Goal: Task Accomplishment & Management: Use online tool/utility

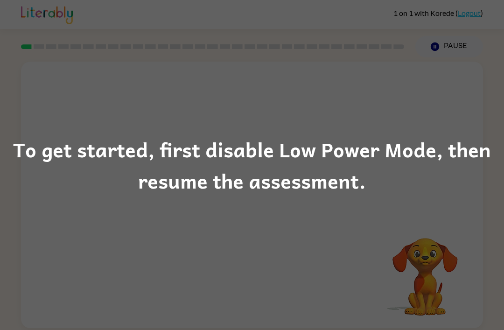
click at [297, 320] on div "To get started, first disable Low Power Mode, then resume the assessment." at bounding box center [252, 165] width 504 height 330
click at [384, 185] on div "To get started, first disable Low Power Mode, then resume the assessment." at bounding box center [252, 164] width 504 height 63
click at [390, 163] on div "To get started, first disable Low Power Mode, then resume the assessment." at bounding box center [252, 164] width 504 height 63
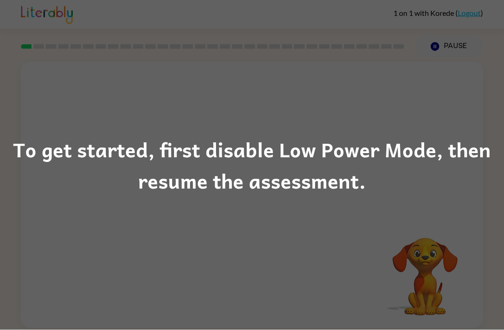
scroll to position [30, 0]
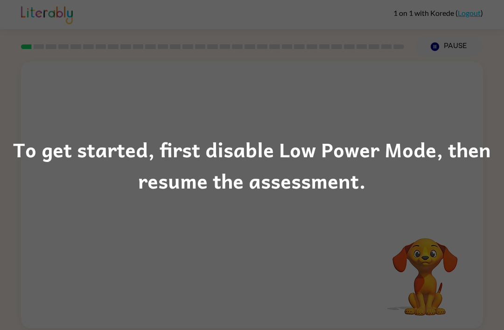
click at [447, 234] on div "To get started, first disable Low Power Mode, then resume the assessment." at bounding box center [252, 165] width 504 height 330
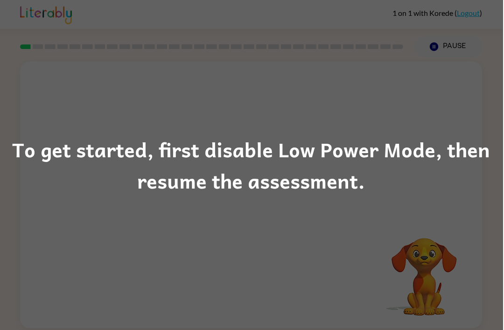
click at [360, 203] on div "To get started, first disable Low Power Mode, then resume the assessment." at bounding box center [252, 165] width 504 height 330
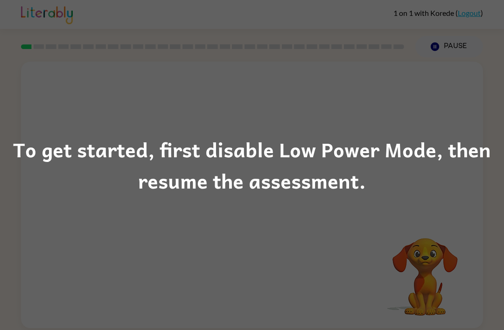
click at [474, 327] on div "To get started, first disable Low Power Mode, then resume the assessment." at bounding box center [252, 165] width 504 height 330
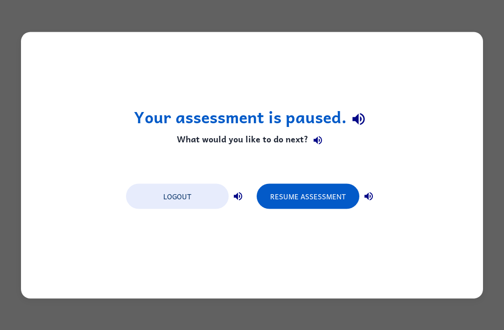
click at [338, 214] on div "Your assessment is paused. What would you like to do next? Logout Resume Assess…" at bounding box center [252, 165] width 462 height 266
click at [333, 215] on div "Your assessment is paused. What would you like to do next? Logout Resume Assess…" at bounding box center [252, 165] width 462 height 266
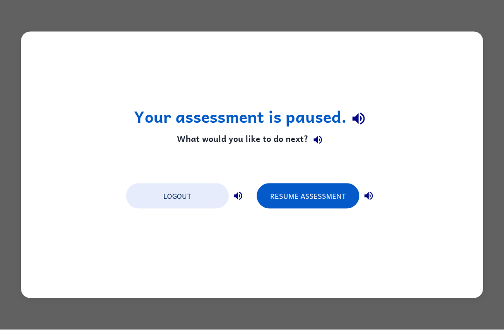
click at [315, 206] on button "Resume Assessment" at bounding box center [308, 195] width 103 height 25
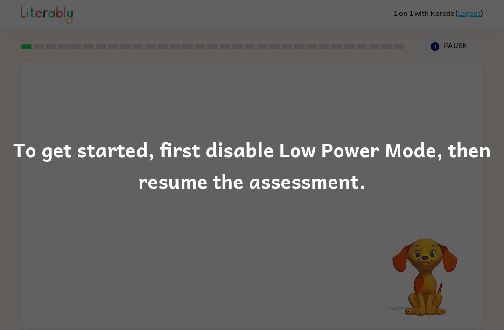
click at [462, 193] on div "To get started, first disable Low Power Mode, then resume the assessment." at bounding box center [252, 164] width 504 height 63
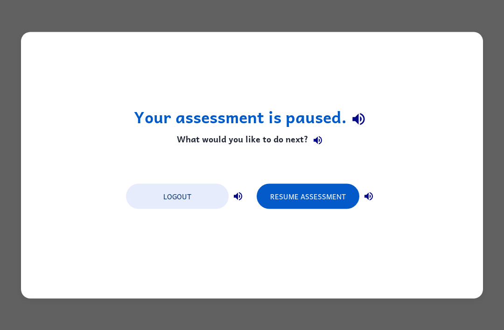
click at [331, 213] on div "Your assessment is paused. What would you like to do next? Logout Resume Assess…" at bounding box center [252, 165] width 462 height 266
click at [336, 223] on div "Your assessment is paused. What would you like to do next? Logout Resume Assess…" at bounding box center [252, 165] width 462 height 266
click at [342, 210] on div "Your assessment is paused. What would you like to do next? Logout Resume Assess…" at bounding box center [252, 165] width 462 height 266
click at [312, 196] on button "Resume Assessment" at bounding box center [308, 195] width 103 height 25
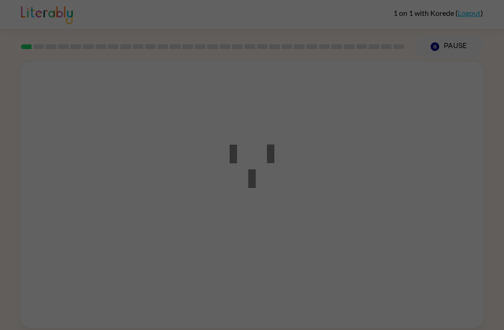
click at [312, 196] on div at bounding box center [252, 165] width 504 height 330
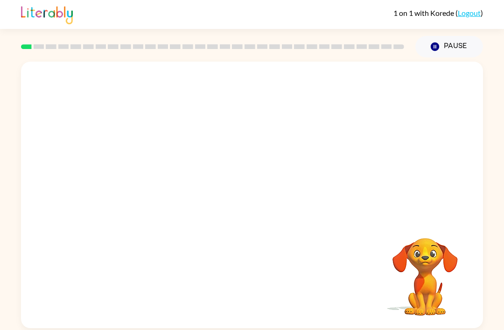
click at [308, 202] on div at bounding box center [252, 140] width 462 height 157
click at [260, 201] on div at bounding box center [252, 199] width 60 height 34
click at [259, 209] on div at bounding box center [252, 199] width 60 height 34
click at [255, 211] on div at bounding box center [252, 199] width 60 height 34
click at [255, 210] on div at bounding box center [252, 199] width 60 height 34
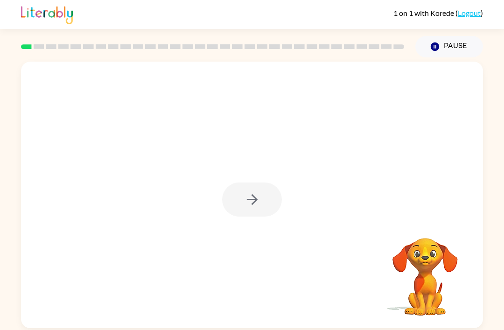
click at [254, 209] on div at bounding box center [252, 199] width 60 height 34
click at [237, 207] on button "button" at bounding box center [252, 199] width 60 height 34
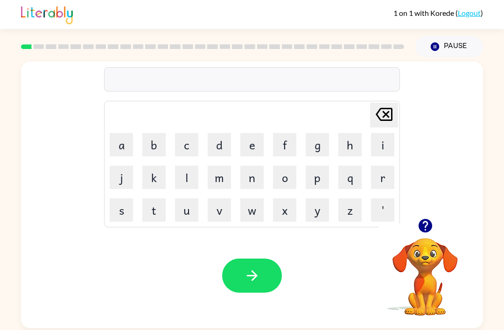
click at [283, 183] on button "o" at bounding box center [284, 177] width 23 height 23
click at [384, 179] on button "r" at bounding box center [382, 177] width 23 height 23
click at [160, 139] on button "b" at bounding box center [153, 144] width 23 height 23
click at [250, 147] on button "e" at bounding box center [251, 144] width 23 height 23
click at [153, 213] on button "t" at bounding box center [153, 209] width 23 height 23
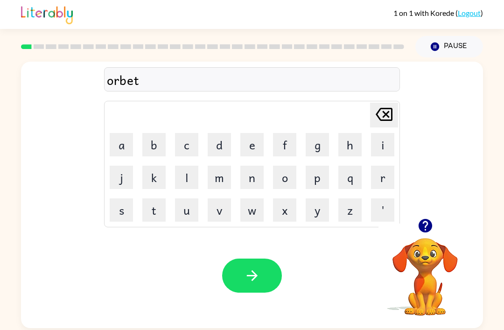
click at [383, 115] on icon "[PERSON_NAME] last character input" at bounding box center [384, 114] width 22 height 22
click at [384, 121] on icon at bounding box center [384, 114] width 17 height 13
click at [421, 264] on video "Your browser must support playing .mp4 files to use Literably. Please try using…" at bounding box center [424, 269] width 93 height 93
click at [429, 221] on icon "button" at bounding box center [425, 225] width 16 height 16
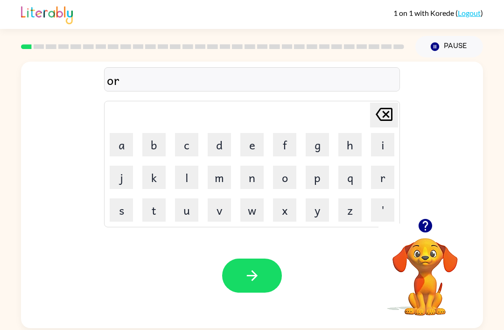
click at [431, 231] on icon "button" at bounding box center [425, 226] width 14 height 14
click at [157, 153] on button "b" at bounding box center [153, 144] width 23 height 23
click at [371, 146] on button "i" at bounding box center [382, 144] width 23 height 23
click at [149, 218] on button "t" at bounding box center [153, 209] width 23 height 23
click at [246, 283] on icon "button" at bounding box center [252, 275] width 16 height 16
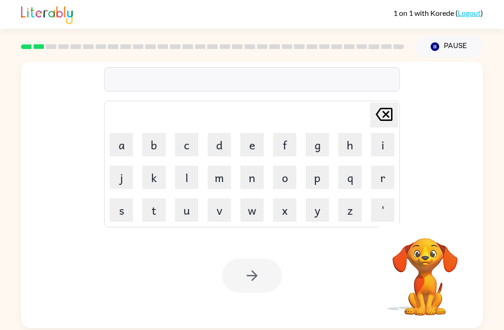
click at [128, 212] on button "s" at bounding box center [121, 209] width 23 height 23
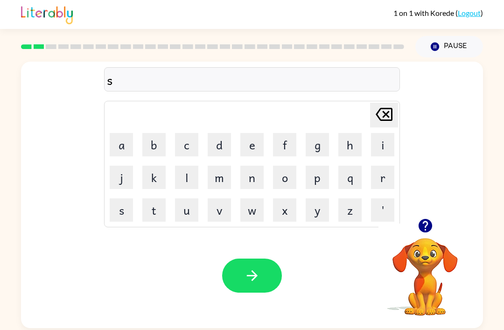
click at [327, 178] on button "p" at bounding box center [317, 177] width 23 height 23
click at [120, 143] on button "a" at bounding box center [121, 144] width 23 height 23
click at [371, 180] on button "r" at bounding box center [382, 177] width 23 height 23
click at [151, 212] on button "t" at bounding box center [153, 209] width 23 height 23
click at [425, 229] on icon "button" at bounding box center [425, 225] width 16 height 16
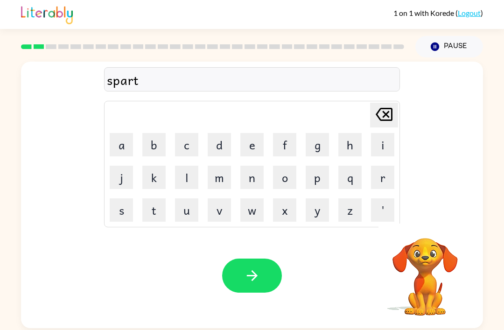
click at [395, 114] on icon "[PERSON_NAME] last character input" at bounding box center [384, 114] width 22 height 22
click at [390, 126] on div "[PERSON_NAME] last character input" at bounding box center [384, 115] width 22 height 24
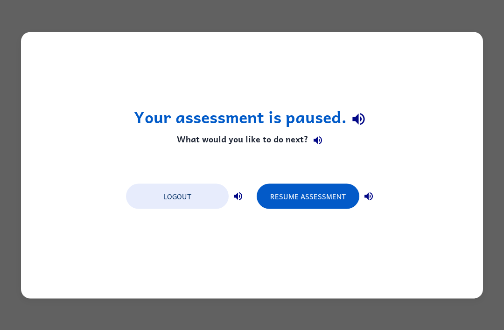
click at [332, 206] on button "Resume Assessment" at bounding box center [308, 195] width 103 height 25
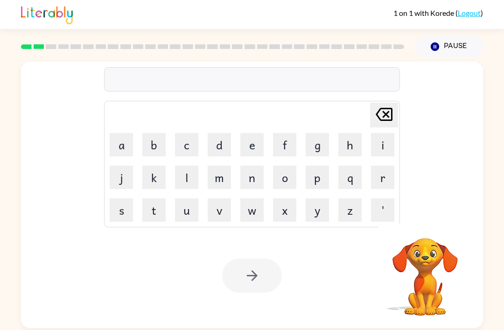
click at [117, 211] on button "s" at bounding box center [121, 209] width 23 height 23
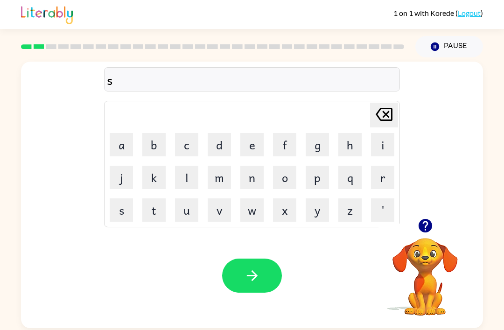
click at [318, 182] on button "p" at bounding box center [317, 177] width 23 height 23
click at [119, 150] on button "a" at bounding box center [121, 144] width 23 height 23
click at [371, 186] on button "r" at bounding box center [382, 177] width 23 height 23
click at [165, 213] on button "t" at bounding box center [153, 209] width 23 height 23
click at [240, 268] on button "button" at bounding box center [252, 275] width 60 height 34
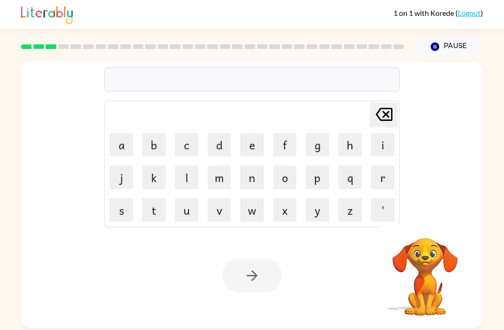
click at [376, 184] on button "r" at bounding box center [382, 177] width 23 height 23
click at [252, 151] on button "e" at bounding box center [251, 144] width 23 height 23
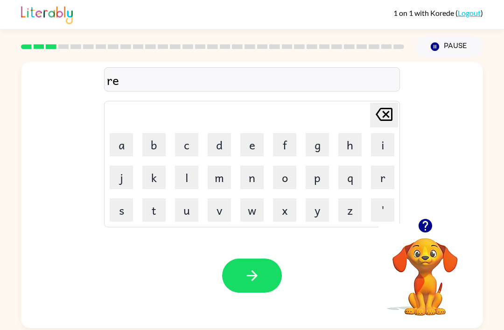
click at [322, 177] on button "p" at bounding box center [317, 177] width 23 height 23
click at [153, 212] on button "t" at bounding box center [153, 209] width 23 height 23
click at [379, 145] on button "i" at bounding box center [382, 144] width 23 height 23
click at [183, 185] on button "l" at bounding box center [186, 177] width 23 height 23
click at [251, 148] on button "e" at bounding box center [251, 144] width 23 height 23
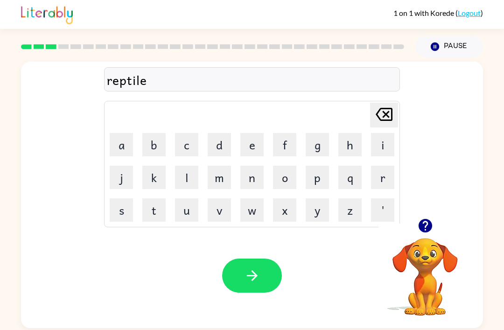
click at [246, 285] on button "button" at bounding box center [252, 275] width 60 height 34
click at [284, 145] on button "f" at bounding box center [284, 144] width 23 height 23
click at [184, 178] on button "l" at bounding box center [186, 177] width 23 height 23
click at [193, 211] on button "u" at bounding box center [186, 209] width 23 height 23
click at [184, 147] on button "c" at bounding box center [186, 144] width 23 height 23
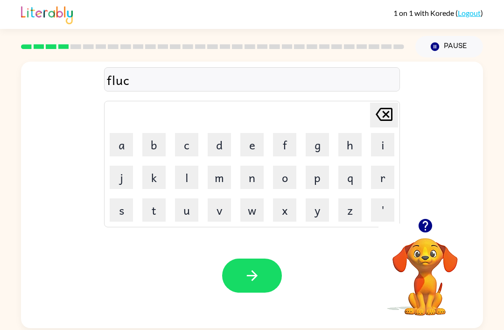
click at [157, 178] on button "k" at bounding box center [153, 177] width 23 height 23
click at [425, 237] on button "button" at bounding box center [425, 226] width 24 height 24
click at [250, 280] on icon "button" at bounding box center [252, 275] width 16 height 16
click at [183, 178] on button "l" at bounding box center [186, 177] width 23 height 23
click at [284, 181] on button "o" at bounding box center [284, 177] width 23 height 23
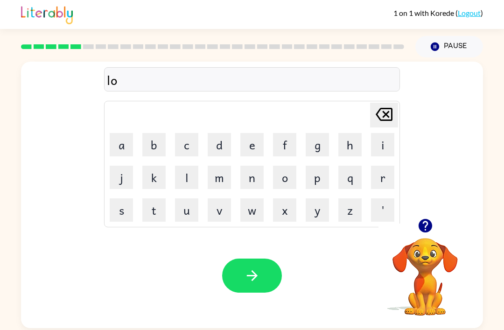
click at [188, 143] on button "c" at bounding box center [186, 144] width 23 height 23
click at [283, 179] on button "o" at bounding box center [284, 177] width 23 height 23
click at [433, 226] on button "button" at bounding box center [425, 226] width 24 height 24
click at [193, 176] on button "l" at bounding box center [186, 177] width 23 height 23
click at [371, 147] on button "i" at bounding box center [382, 144] width 23 height 23
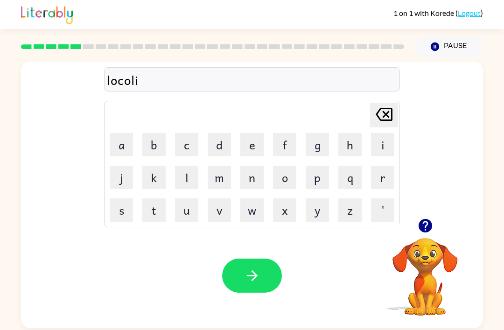
click at [253, 176] on button "n" at bounding box center [251, 177] width 23 height 23
click at [309, 156] on button "g" at bounding box center [317, 144] width 23 height 23
click at [259, 284] on icon "button" at bounding box center [252, 275] width 16 height 16
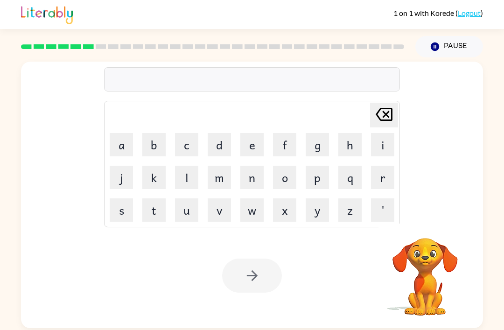
click at [433, 260] on video "Your browser must support playing .mp4 files to use Literably. Please try using…" at bounding box center [424, 269] width 93 height 93
click at [122, 209] on button "s" at bounding box center [121, 209] width 23 height 23
click at [375, 145] on button "i" at bounding box center [382, 144] width 23 height 23
click at [375, 174] on button "r" at bounding box center [382, 177] width 23 height 23
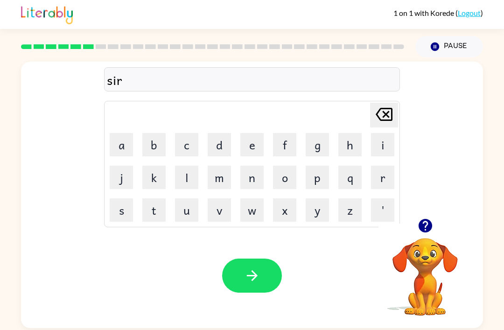
click at [247, 144] on button "e" at bounding box center [251, 144] width 23 height 23
click at [248, 183] on button "n" at bounding box center [251, 177] width 23 height 23
click at [264, 282] on button "button" at bounding box center [252, 275] width 60 height 34
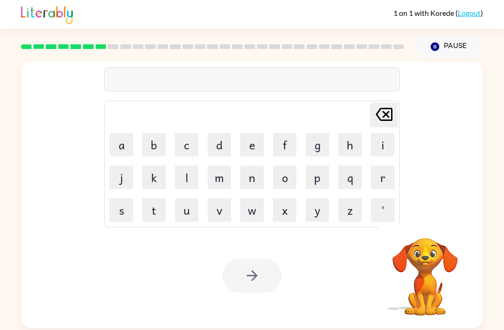
click at [450, 259] on video "Your browser must support playing .mp4 files to use Literably. Please try using…" at bounding box center [424, 269] width 93 height 93
click at [426, 253] on video "Your browser must support playing .mp4 files to use Literably. Please try using…" at bounding box center [424, 269] width 93 height 93
click at [422, 248] on video "Your browser must support playing .mp4 files to use Literably. Please try using…" at bounding box center [424, 269] width 93 height 93
click at [216, 181] on button "m" at bounding box center [219, 177] width 23 height 23
click at [126, 152] on button "a" at bounding box center [121, 144] width 23 height 23
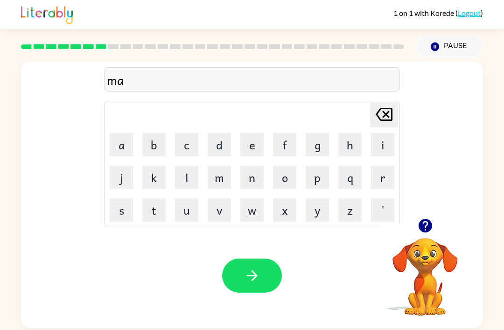
click at [377, 181] on button "r" at bounding box center [382, 177] width 23 height 23
click at [151, 135] on button "b" at bounding box center [153, 144] width 23 height 23
click at [246, 147] on button "e" at bounding box center [251, 144] width 23 height 23
click at [187, 177] on button "l" at bounding box center [186, 177] width 23 height 23
click at [251, 278] on icon "button" at bounding box center [252, 275] width 16 height 16
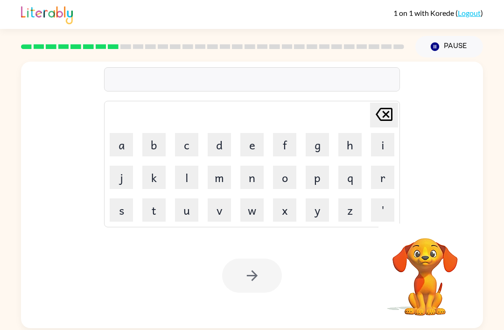
click at [424, 246] on video "Your browser must support playing .mp4 files to use Literably. Please try using…" at bounding box center [424, 269] width 93 height 93
click at [256, 145] on button "e" at bounding box center [251, 144] width 23 height 23
click at [256, 184] on button "n" at bounding box center [251, 177] width 23 height 23
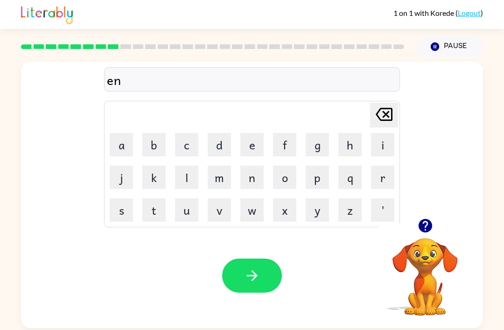
click at [217, 147] on button "d" at bounding box center [219, 144] width 23 height 23
click at [375, 147] on button "i" at bounding box center [382, 144] width 23 height 23
click at [147, 154] on button "b" at bounding box center [153, 144] width 23 height 23
click at [175, 184] on button "l" at bounding box center [186, 177] width 23 height 23
click at [256, 145] on button "e" at bounding box center [251, 144] width 23 height 23
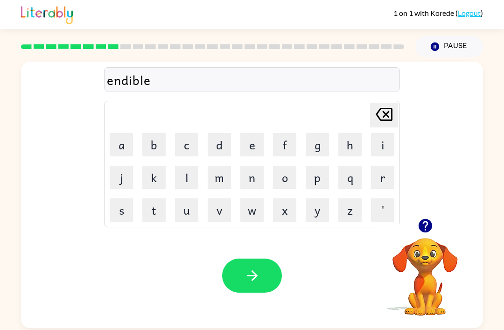
click at [263, 278] on button "button" at bounding box center [252, 275] width 60 height 34
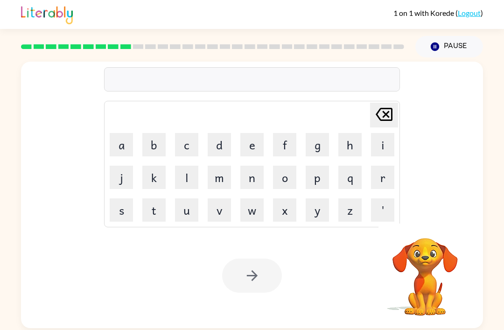
click at [258, 283] on div at bounding box center [252, 275] width 60 height 34
click at [249, 209] on button "w" at bounding box center [251, 209] width 23 height 23
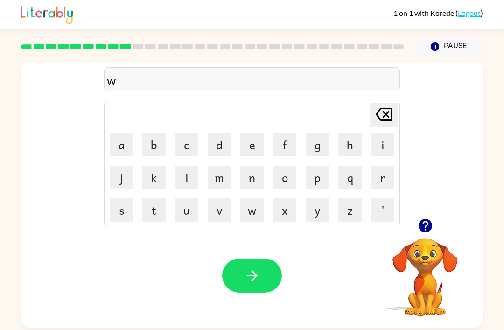
click at [122, 150] on button "a" at bounding box center [121, 144] width 23 height 23
click at [217, 145] on button "d" at bounding box center [219, 144] width 23 height 23
click at [217, 144] on button "d" at bounding box center [219, 144] width 23 height 23
click at [196, 171] on button "l" at bounding box center [186, 177] width 23 height 23
click at [251, 145] on button "e" at bounding box center [251, 144] width 23 height 23
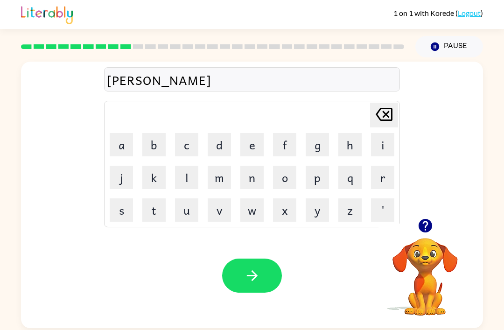
click at [255, 271] on icon "button" at bounding box center [252, 275] width 16 height 16
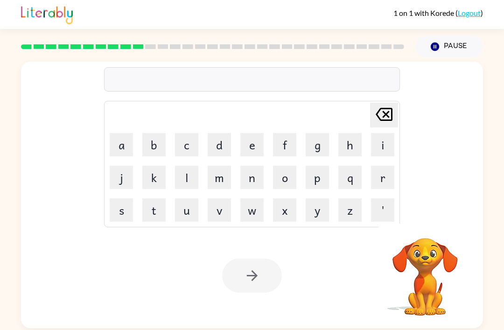
click at [309, 181] on button "p" at bounding box center [317, 177] width 23 height 23
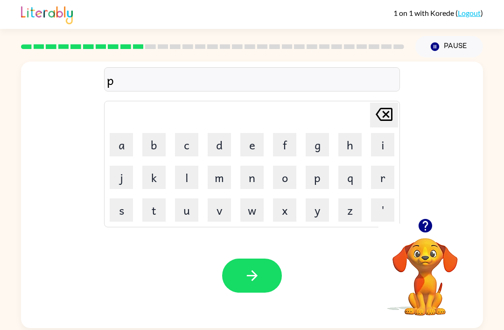
click at [382, 179] on button "r" at bounding box center [382, 177] width 23 height 23
click at [246, 145] on button "e" at bounding box center [251, 144] width 23 height 23
click at [341, 145] on button "h" at bounding box center [349, 144] width 23 height 23
click at [248, 148] on button "e" at bounding box center [251, 144] width 23 height 23
click at [118, 151] on button "a" at bounding box center [121, 144] width 23 height 23
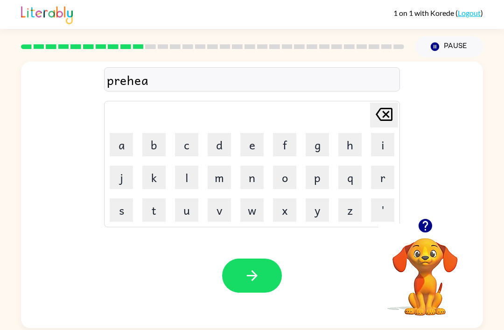
click at [161, 205] on button "t" at bounding box center [153, 209] width 23 height 23
click at [247, 264] on button "button" at bounding box center [252, 275] width 60 height 34
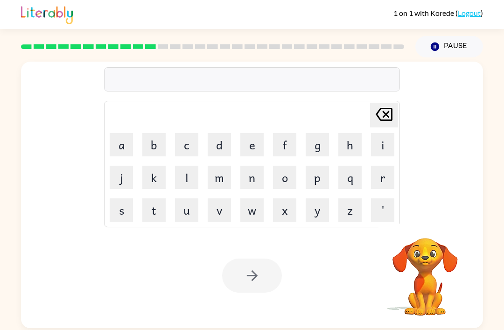
click at [125, 203] on button "s" at bounding box center [121, 209] width 23 height 23
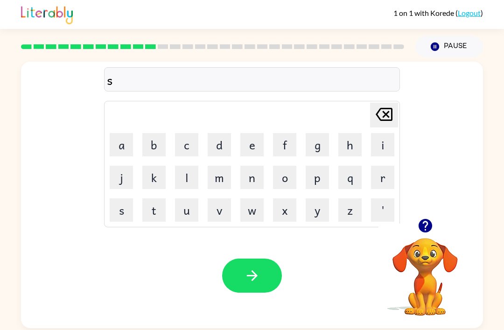
click at [320, 180] on button "p" at bounding box center [317, 177] width 23 height 23
click at [121, 148] on button "a" at bounding box center [121, 144] width 23 height 23
click at [382, 184] on button "r" at bounding box center [382, 177] width 23 height 23
click at [249, 146] on button "e" at bounding box center [251, 144] width 23 height 23
click at [258, 284] on icon "button" at bounding box center [252, 275] width 16 height 16
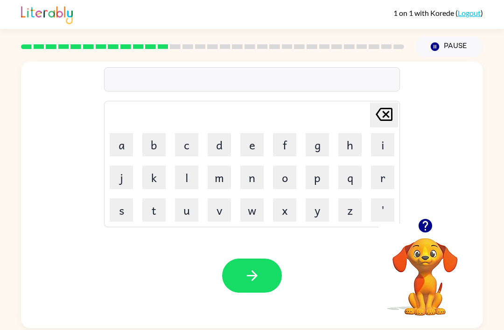
click at [430, 228] on icon "button" at bounding box center [425, 226] width 14 height 14
click at [436, 197] on div "[PERSON_NAME] last character input a b c d e f g h i j k l m n o p q r s t u v …" at bounding box center [252, 140] width 462 height 157
click at [425, 229] on icon "button" at bounding box center [425, 225] width 16 height 16
click at [421, 232] on icon "button" at bounding box center [425, 226] width 14 height 14
click at [246, 212] on button "w" at bounding box center [251, 209] width 23 height 23
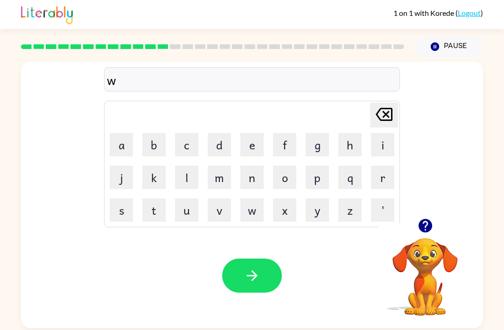
click at [252, 146] on button "e" at bounding box center [251, 144] width 23 height 23
click at [186, 177] on button "l" at bounding box center [186, 177] width 23 height 23
click at [152, 144] on button "b" at bounding box center [153, 144] width 23 height 23
click at [283, 177] on button "o" at bounding box center [284, 177] width 23 height 23
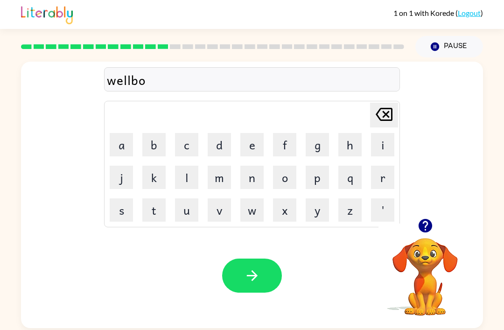
click at [249, 181] on button "n" at bounding box center [251, 177] width 23 height 23
click at [249, 146] on button "e" at bounding box center [251, 144] width 23 height 23
click at [434, 229] on button "button" at bounding box center [425, 226] width 24 height 24
click at [392, 117] on icon at bounding box center [384, 114] width 17 height 13
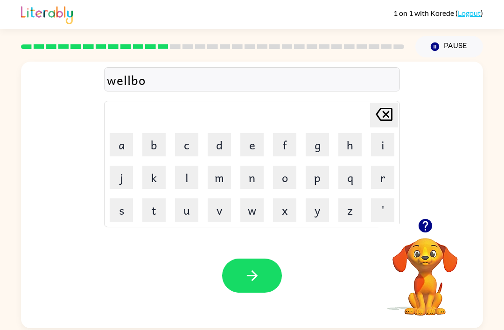
click at [389, 118] on icon "[PERSON_NAME] last character input" at bounding box center [384, 114] width 22 height 22
click at [389, 118] on icon at bounding box center [384, 114] width 17 height 13
click at [389, 119] on icon "[PERSON_NAME] last character input" at bounding box center [384, 114] width 22 height 22
click at [389, 118] on icon "[PERSON_NAME] last character input" at bounding box center [384, 114] width 22 height 22
click at [385, 121] on icon at bounding box center [384, 114] width 17 height 13
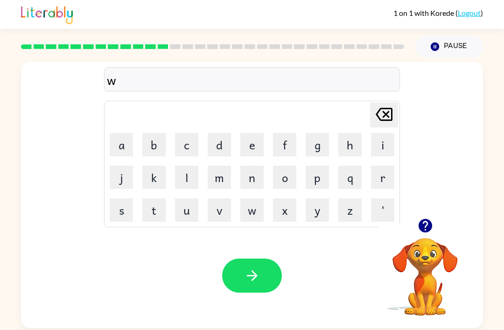
click at [249, 145] on button "e" at bounding box center [251, 144] width 23 height 23
click at [182, 180] on button "l" at bounding box center [186, 177] width 23 height 23
click at [379, 119] on icon at bounding box center [384, 114] width 17 height 13
click at [378, 118] on icon at bounding box center [384, 114] width 17 height 13
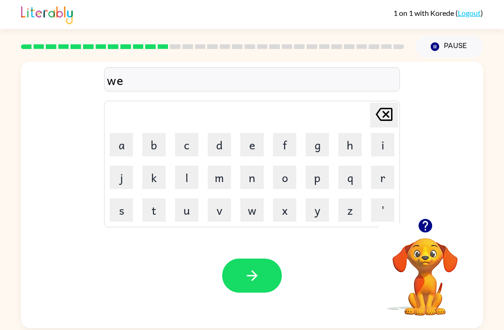
click at [376, 123] on icon "[PERSON_NAME] last character input" at bounding box center [384, 114] width 22 height 22
click at [340, 149] on button "h" at bounding box center [349, 144] width 23 height 23
click at [123, 150] on button "a" at bounding box center [121, 144] width 23 height 23
click at [184, 175] on button "l" at bounding box center [186, 177] width 23 height 23
click at [249, 144] on button "e" at bounding box center [251, 144] width 23 height 23
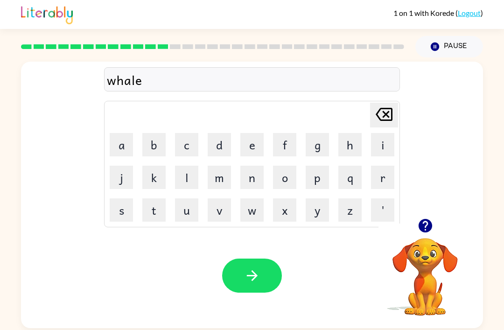
click at [428, 231] on icon "button" at bounding box center [425, 226] width 14 height 14
click at [146, 147] on button "b" at bounding box center [153, 144] width 23 height 23
click at [284, 175] on button "o" at bounding box center [284, 177] width 23 height 23
click at [245, 181] on button "n" at bounding box center [251, 177] width 23 height 23
click at [247, 140] on button "e" at bounding box center [251, 144] width 23 height 23
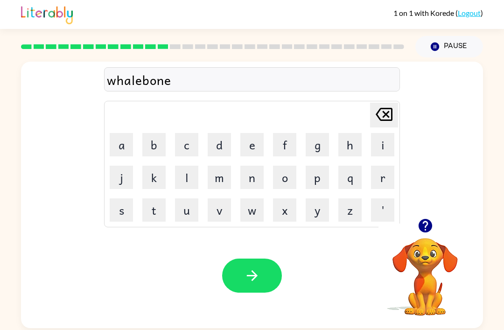
click at [260, 285] on button "button" at bounding box center [252, 275] width 60 height 34
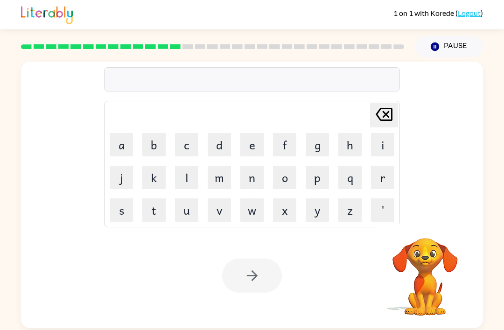
click at [265, 290] on div at bounding box center [252, 275] width 60 height 34
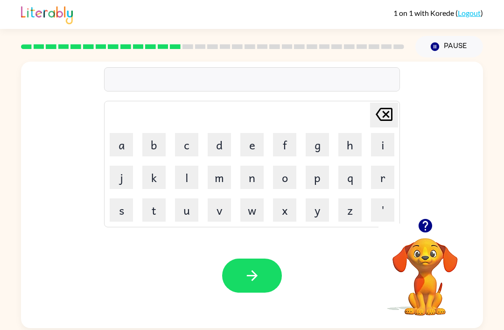
click at [122, 174] on button "j" at bounding box center [121, 177] width 23 height 23
click at [282, 180] on button "o" at bounding box center [284, 177] width 23 height 23
click at [318, 206] on button "y" at bounding box center [317, 209] width 23 height 23
click at [285, 143] on button "f" at bounding box center [284, 144] width 23 height 23
click at [187, 212] on button "u" at bounding box center [186, 209] width 23 height 23
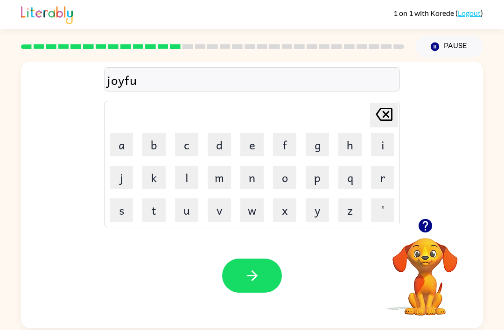
click at [190, 179] on button "l" at bounding box center [186, 177] width 23 height 23
click at [254, 273] on icon "button" at bounding box center [252, 275] width 16 height 16
click at [419, 225] on icon "button" at bounding box center [425, 226] width 14 height 14
click at [440, 238] on video "Your browser must support playing .mp4 files to use Literably. Please try using…" at bounding box center [424, 269] width 93 height 93
click at [445, 230] on video "Your browser must support playing .mp4 files to use Literably. Please try using…" at bounding box center [424, 269] width 93 height 93
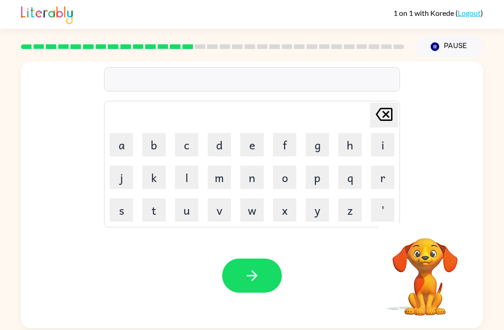
click at [445, 230] on video "Your browser must support playing .mp4 files to use Literably. Please try using…" at bounding box center [424, 269] width 93 height 93
click at [434, 228] on button "button" at bounding box center [425, 226] width 24 height 24
click at [433, 226] on icon "button" at bounding box center [425, 225] width 16 height 16
click at [423, 228] on icon "button" at bounding box center [425, 226] width 14 height 14
click at [250, 147] on button "e" at bounding box center [251, 144] width 23 height 23
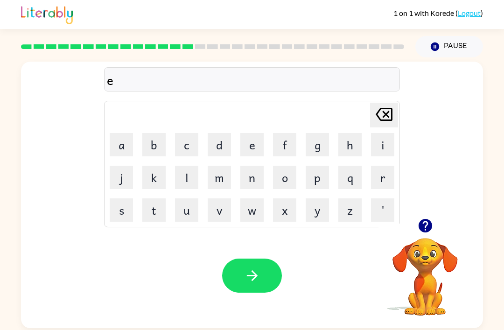
click at [323, 180] on button "p" at bounding box center [317, 177] width 23 height 23
click at [381, 181] on button "r" at bounding box center [382, 177] width 23 height 23
click at [254, 148] on button "e" at bounding box center [251, 144] width 23 height 23
click at [262, 174] on button "n" at bounding box center [251, 177] width 23 height 23
click at [257, 273] on icon "button" at bounding box center [252, 275] width 16 height 16
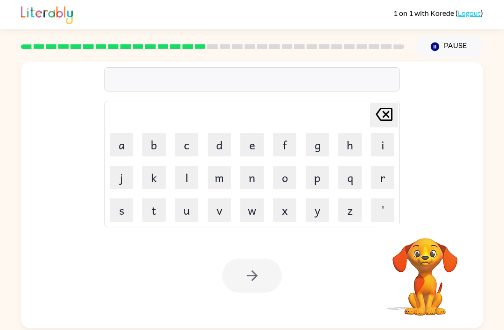
click at [122, 216] on button "s" at bounding box center [121, 209] width 23 height 23
click at [348, 148] on button "h" at bounding box center [349, 144] width 23 height 23
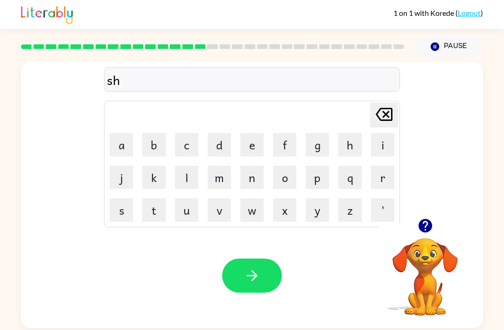
click at [283, 184] on button "o" at bounding box center [284, 177] width 23 height 23
click at [375, 180] on button "r" at bounding box center [382, 177] width 23 height 23
click at [427, 234] on icon "button" at bounding box center [425, 225] width 16 height 16
click at [153, 211] on button "t" at bounding box center [153, 209] width 23 height 23
click at [253, 273] on icon "button" at bounding box center [252, 275] width 16 height 16
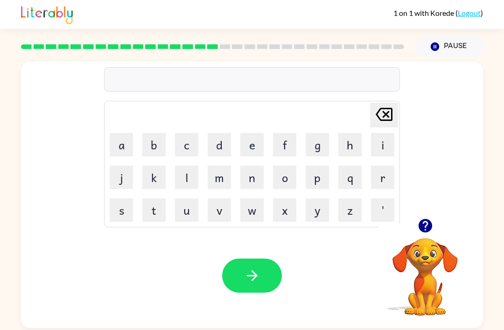
click at [156, 214] on button "t" at bounding box center [153, 209] width 23 height 23
click at [256, 146] on button "e" at bounding box center [251, 144] width 23 height 23
click at [255, 180] on button "n" at bounding box center [251, 177] width 23 height 23
click at [263, 270] on button "button" at bounding box center [252, 275] width 60 height 34
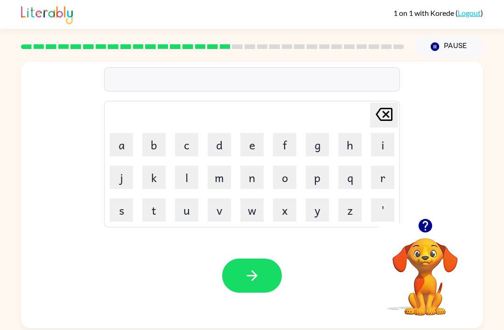
click at [192, 145] on button "c" at bounding box center [186, 144] width 23 height 23
click at [190, 178] on button "l" at bounding box center [186, 177] width 23 height 23
click at [281, 179] on button "o" at bounding box center [284, 177] width 23 height 23
click at [320, 146] on button "g" at bounding box center [317, 144] width 23 height 23
click at [383, 149] on button "i" at bounding box center [382, 144] width 23 height 23
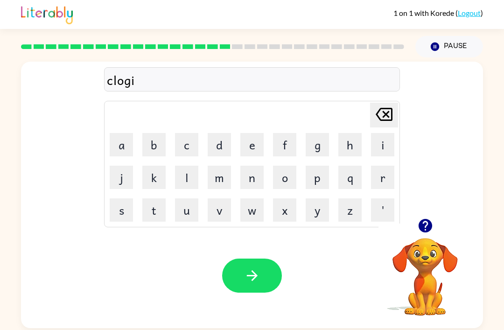
click at [379, 117] on icon "[PERSON_NAME] last character input" at bounding box center [384, 114] width 22 height 22
click at [422, 234] on icon "button" at bounding box center [425, 225] width 16 height 16
click at [312, 144] on button "g" at bounding box center [317, 144] width 23 height 23
click at [381, 146] on button "i" at bounding box center [382, 144] width 23 height 23
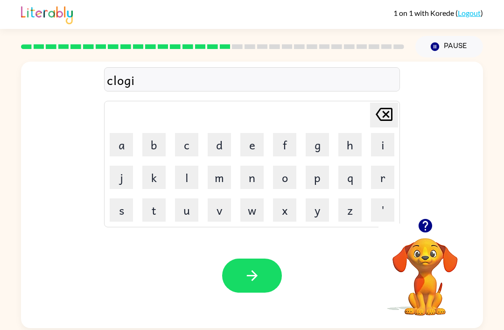
click at [248, 181] on button "n" at bounding box center [251, 177] width 23 height 23
click at [319, 145] on button "g" at bounding box center [317, 144] width 23 height 23
click at [239, 286] on button "button" at bounding box center [252, 275] width 60 height 34
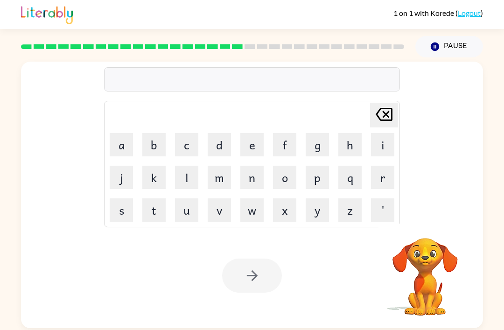
click at [400, 47] on rect at bounding box center [398, 46] width 11 height 5
click at [399, 47] on rect at bounding box center [398, 46] width 11 height 5
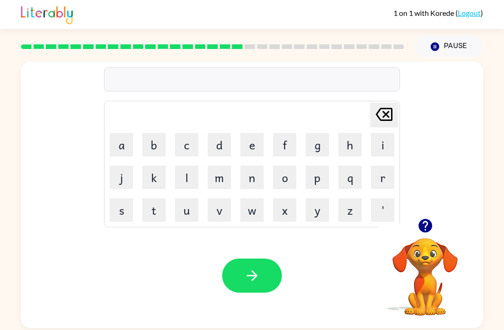
click at [435, 230] on button "button" at bounding box center [425, 226] width 24 height 24
click at [437, 231] on video "Your browser must support playing .mp4 files to use Literably. Please try using…" at bounding box center [424, 269] width 93 height 93
click at [236, 288] on button "button" at bounding box center [252, 275] width 60 height 34
click at [116, 215] on button "s" at bounding box center [121, 209] width 23 height 23
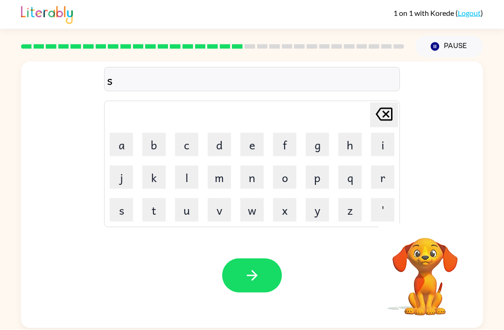
scroll to position [2, 0]
click at [324, 183] on button "p" at bounding box center [317, 177] width 23 height 23
click at [381, 146] on button "i" at bounding box center [382, 144] width 23 height 23
click at [191, 174] on button "l" at bounding box center [186, 177] width 23 height 23
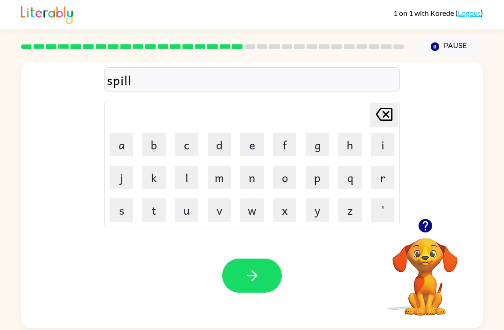
click at [241, 141] on button "e" at bounding box center [251, 144] width 23 height 23
click at [229, 136] on button "d" at bounding box center [219, 144] width 23 height 23
click at [251, 268] on icon "button" at bounding box center [252, 275] width 16 height 16
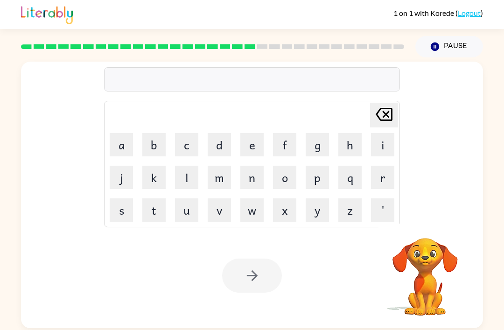
click at [435, 276] on video "Your browser must support playing .mp4 files to use Literably. Please try using…" at bounding box center [424, 269] width 93 height 93
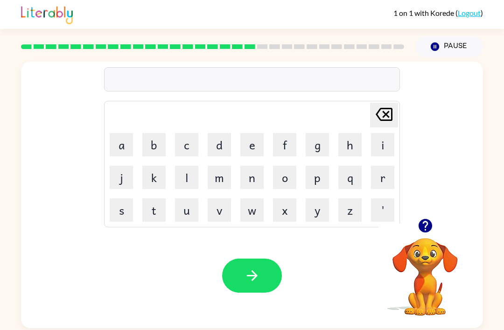
click at [435, 219] on button "button" at bounding box center [425, 226] width 24 height 24
click at [436, 220] on div "[PERSON_NAME] last character input a b c d e f g h i j k l m n o p q r s t u v …" at bounding box center [252, 195] width 462 height 266
click at [148, 202] on button "t" at bounding box center [153, 209] width 23 height 23
click at [347, 143] on button "h" at bounding box center [349, 144] width 23 height 23
click at [251, 145] on button "e" at bounding box center [251, 144] width 23 height 23
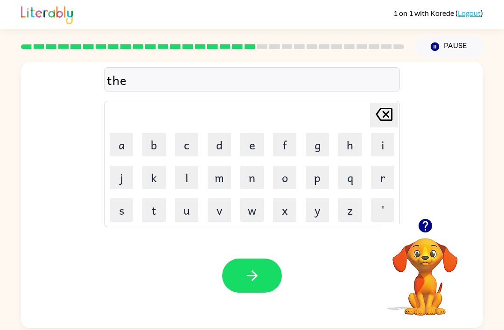
click at [162, 175] on button "k" at bounding box center [153, 177] width 23 height 23
click at [114, 149] on button "a" at bounding box center [121, 144] width 23 height 23
click at [387, 111] on icon "[PERSON_NAME] last character input" at bounding box center [384, 114] width 22 height 22
click at [386, 110] on icon "[PERSON_NAME] last character input" at bounding box center [384, 114] width 22 height 22
click at [423, 256] on video "Your browser must support playing .mp4 files to use Literably. Please try using…" at bounding box center [424, 269] width 93 height 93
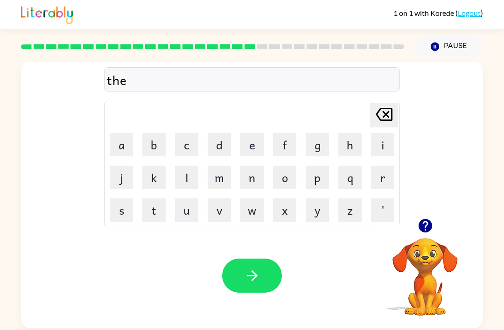
click at [424, 223] on icon "button" at bounding box center [425, 226] width 14 height 14
click at [434, 262] on video "Your browser must support playing .mp4 files to use Literably. Please try using…" at bounding box center [424, 269] width 93 height 93
click at [426, 258] on video "Your browser must support playing .mp4 files to use Literably. Please try using…" at bounding box center [424, 269] width 93 height 93
click at [425, 258] on video "Your browser must support playing .mp4 files to use Literably. Please try using…" at bounding box center [424, 269] width 93 height 93
click at [428, 247] on video "Your browser must support playing .mp4 files to use Literably. Please try using…" at bounding box center [424, 269] width 93 height 93
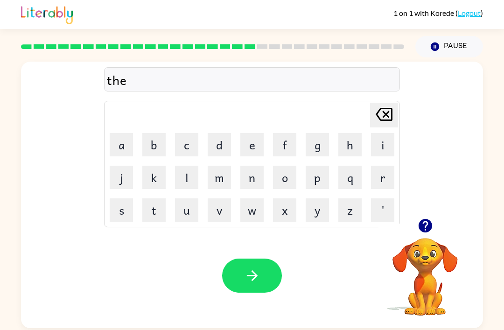
click at [420, 258] on video "Your browser must support playing .mp4 files to use Literably. Please try using…" at bounding box center [424, 269] width 93 height 93
click at [420, 257] on video "Your browser must support playing .mp4 files to use Literably. Please try using…" at bounding box center [424, 269] width 93 height 93
click at [158, 176] on button "k" at bounding box center [153, 177] width 23 height 23
click at [128, 142] on button "a" at bounding box center [121, 144] width 23 height 23
click at [274, 286] on button "button" at bounding box center [252, 275] width 60 height 34
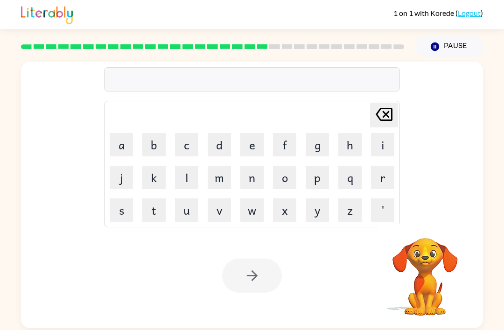
click at [358, 142] on button "h" at bounding box center [349, 144] width 23 height 23
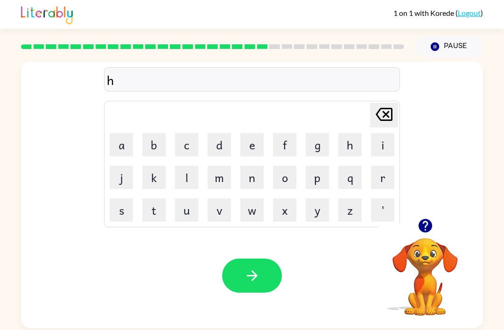
click at [288, 186] on button "o" at bounding box center [284, 177] width 23 height 23
click at [126, 209] on button "s" at bounding box center [121, 209] width 23 height 23
click at [416, 251] on video "Your browser must support playing .mp4 files to use Literably. Please try using…" at bounding box center [424, 269] width 93 height 93
click at [431, 223] on icon "button" at bounding box center [425, 226] width 14 height 14
click at [444, 240] on video "Your browser must support playing .mp4 files to use Literably. Please try using…" at bounding box center [424, 269] width 93 height 93
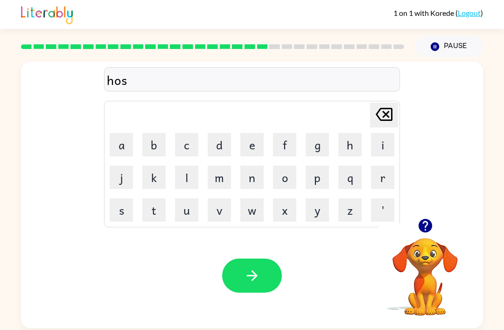
click at [132, 207] on button "s" at bounding box center [121, 209] width 23 height 23
click at [378, 116] on icon at bounding box center [384, 114] width 17 height 13
click at [148, 207] on button "t" at bounding box center [153, 209] width 23 height 23
click at [377, 145] on button "i" at bounding box center [382, 144] width 23 height 23
click at [259, 174] on button "n" at bounding box center [251, 177] width 23 height 23
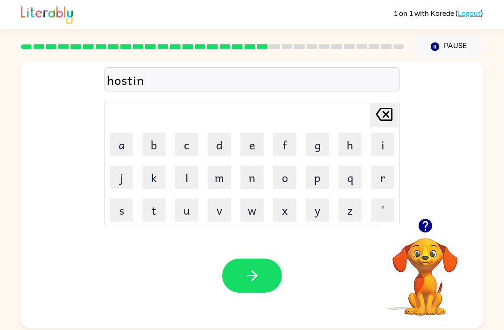
click at [386, 122] on icon "[PERSON_NAME] last character input" at bounding box center [384, 114] width 22 height 22
click at [385, 122] on icon "[PERSON_NAME] last character input" at bounding box center [384, 114] width 22 height 22
click at [385, 123] on icon "[PERSON_NAME] last character input" at bounding box center [384, 114] width 22 height 22
click at [386, 125] on div "[PERSON_NAME] last character input" at bounding box center [384, 115] width 22 height 24
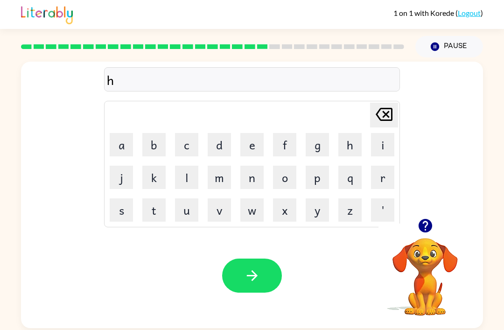
click at [390, 239] on video "Your browser must support playing .mp4 files to use Literably. Please try using…" at bounding box center [424, 269] width 93 height 93
click at [436, 225] on button "button" at bounding box center [425, 226] width 24 height 24
click at [424, 230] on video "Your browser must support playing .mp4 files to use Literably. Please try using…" at bounding box center [424, 269] width 93 height 93
click at [282, 175] on button "o" at bounding box center [284, 177] width 23 height 23
click at [125, 216] on button "s" at bounding box center [121, 209] width 23 height 23
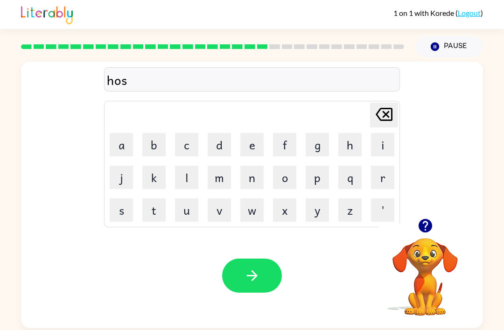
click at [120, 216] on button "s" at bounding box center [121, 209] width 23 height 23
click at [216, 146] on button "d" at bounding box center [219, 144] width 23 height 23
click at [376, 146] on button "i" at bounding box center [382, 144] width 23 height 23
click at [218, 178] on button "m" at bounding box center [219, 177] width 23 height 23
click at [380, 112] on icon "[PERSON_NAME] last character input" at bounding box center [384, 114] width 22 height 22
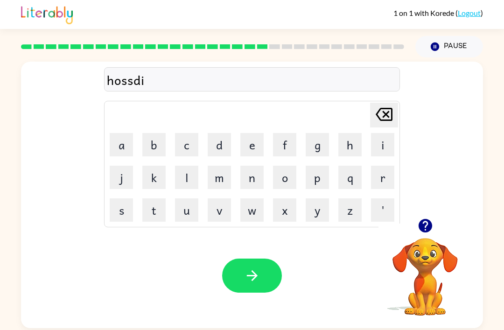
click at [241, 179] on button "n" at bounding box center [251, 177] width 23 height 23
click at [316, 146] on button "g" at bounding box center [317, 144] width 23 height 23
click at [245, 270] on icon "button" at bounding box center [252, 275] width 16 height 16
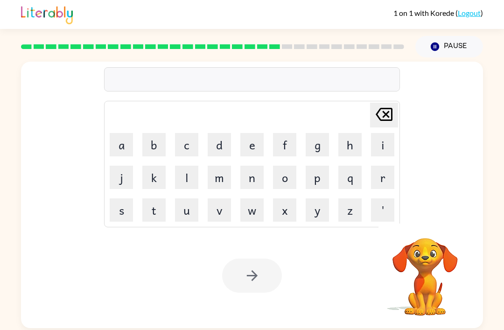
click at [258, 144] on button "e" at bounding box center [251, 144] width 23 height 23
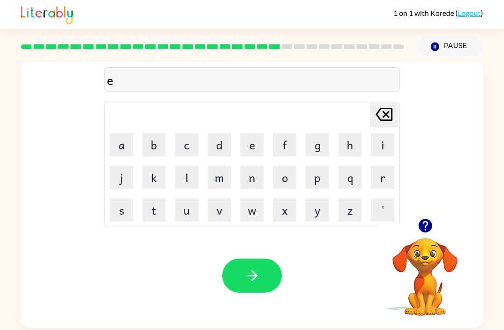
scroll to position [0, 0]
click at [429, 220] on icon "button" at bounding box center [425, 225] width 16 height 16
click at [317, 143] on button "g" at bounding box center [317, 144] width 23 height 23
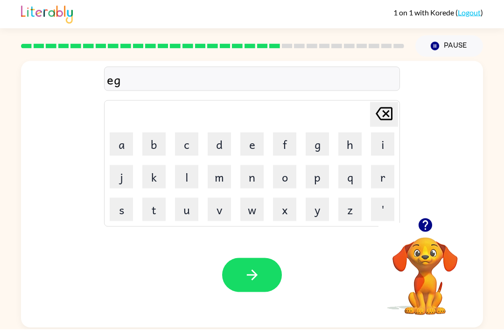
scroll to position [30, 0]
click at [436, 214] on button "button" at bounding box center [425, 226] width 24 height 24
click at [421, 214] on button "button" at bounding box center [425, 226] width 24 height 24
click at [421, 223] on video "Your browser must support playing .mp4 files to use Literably. Please try using…" at bounding box center [424, 269] width 93 height 93
click at [256, 133] on button "e" at bounding box center [251, 144] width 23 height 23
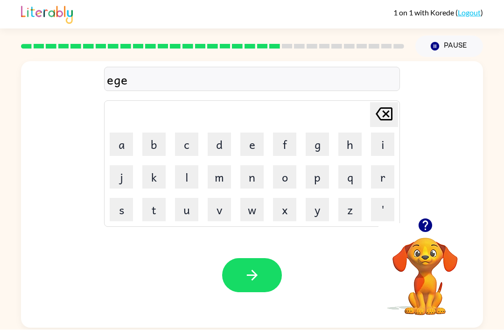
click at [190, 133] on button "c" at bounding box center [186, 144] width 23 height 23
click at [125, 133] on button "a" at bounding box center [121, 144] width 23 height 23
click at [164, 198] on button "t" at bounding box center [153, 209] width 23 height 23
click at [367, 325] on div "1 on 1 with Korede ( Logout ) Pause Pause egecat Delete Delete last character i…" at bounding box center [252, 165] width 504 height 330
click at [251, 133] on button "e" at bounding box center [251, 144] width 23 height 23
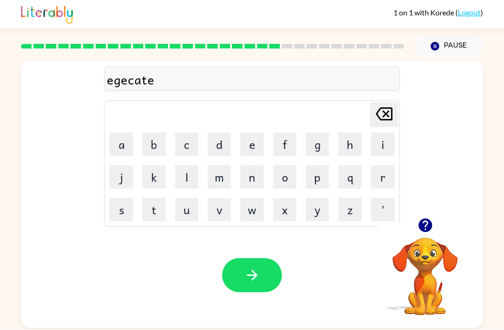
click at [258, 267] on icon "button" at bounding box center [252, 275] width 16 height 16
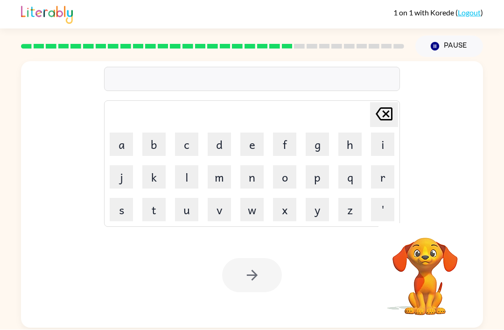
click at [227, 166] on button "m" at bounding box center [219, 177] width 23 height 23
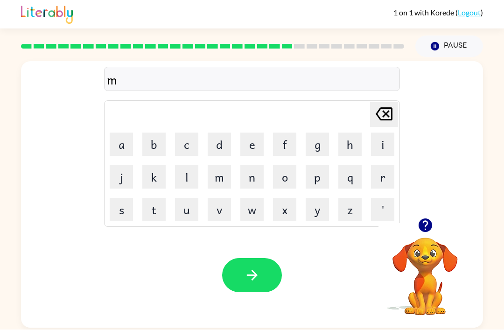
click at [252, 133] on button "e" at bounding box center [251, 144] width 23 height 23
click at [124, 133] on button "a" at bounding box center [121, 144] width 23 height 23
click at [160, 198] on button "t" at bounding box center [153, 209] width 23 height 23
click at [194, 166] on button "l" at bounding box center [186, 177] width 23 height 23
click at [278, 166] on button "o" at bounding box center [284, 177] width 23 height 23
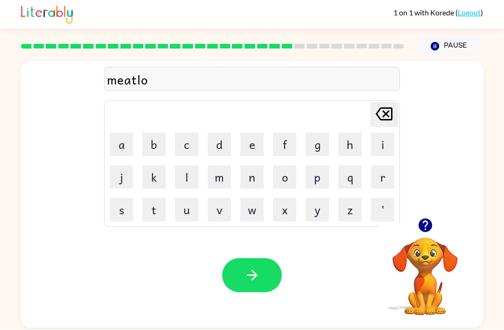
click at [280, 133] on button "f" at bounding box center [284, 144] width 23 height 23
click at [383, 108] on icon at bounding box center [384, 114] width 17 height 13
click at [118, 133] on button "a" at bounding box center [121, 144] width 23 height 23
click at [285, 133] on button "f" at bounding box center [284, 144] width 23 height 23
click at [254, 258] on button "button" at bounding box center [252, 275] width 60 height 34
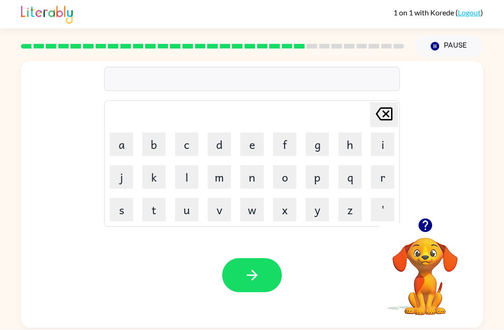
click at [192, 133] on button "c" at bounding box center [186, 144] width 23 height 23
click at [376, 166] on button "r" at bounding box center [382, 177] width 23 height 23
click at [127, 133] on button "a" at bounding box center [121, 144] width 23 height 23
click at [375, 103] on icon "[PERSON_NAME] last character input" at bounding box center [384, 114] width 22 height 22
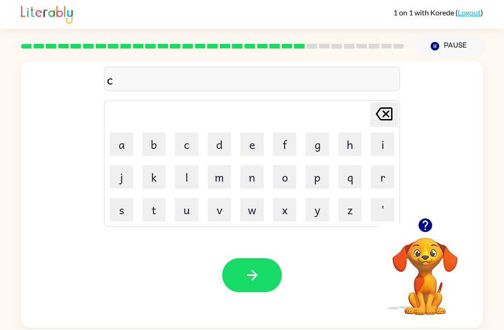
click at [117, 133] on button "a" at bounding box center [121, 144] width 23 height 23
click at [377, 166] on button "r" at bounding box center [382, 177] width 23 height 23
click at [159, 198] on button "t" at bounding box center [153, 209] width 23 height 23
click at [256, 198] on button "w" at bounding box center [251, 209] width 23 height 23
click at [342, 133] on button "h" at bounding box center [349, 144] width 23 height 23
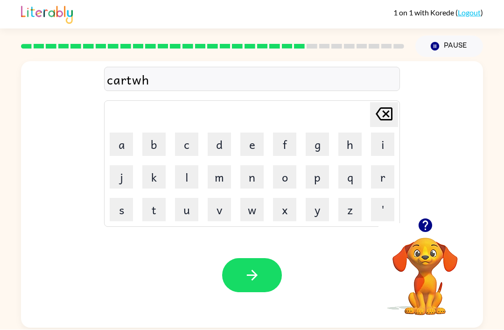
click at [248, 133] on button "e" at bounding box center [251, 144] width 23 height 23
click at [186, 166] on button "l" at bounding box center [186, 177] width 23 height 23
click at [377, 108] on icon at bounding box center [384, 114] width 17 height 13
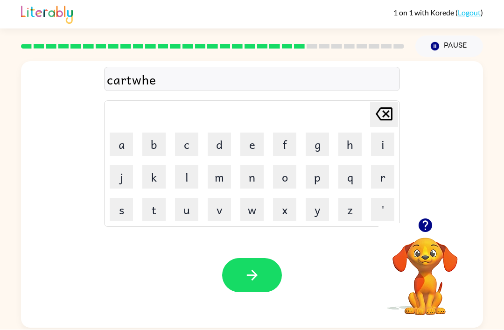
click at [244, 133] on button "e" at bounding box center [251, 144] width 23 height 23
click at [192, 166] on button "l" at bounding box center [186, 177] width 23 height 23
click at [269, 258] on button "button" at bounding box center [252, 275] width 60 height 34
click at [436, 214] on button "button" at bounding box center [425, 226] width 24 height 24
click at [188, 133] on button "c" at bounding box center [186, 144] width 23 height 23
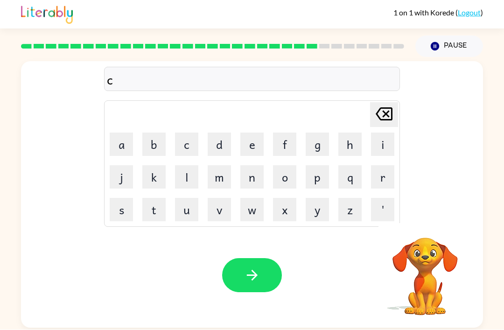
click at [284, 166] on button "o" at bounding box center [284, 177] width 23 height 23
click at [224, 166] on button "m" at bounding box center [219, 177] width 23 height 23
click at [315, 166] on button "p" at bounding box center [317, 177] width 23 height 23
click at [375, 133] on button "i" at bounding box center [382, 144] width 23 height 23
click at [156, 198] on button "t" at bounding box center [153, 209] width 23 height 23
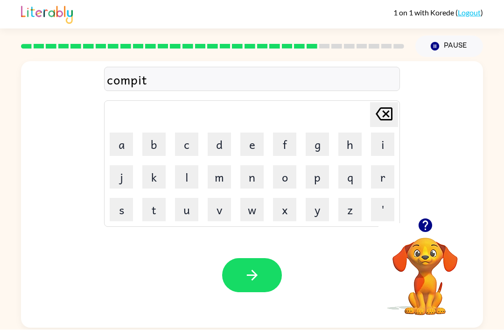
click at [375, 133] on button "i" at bounding box center [382, 144] width 23 height 23
click at [383, 103] on icon "[PERSON_NAME] last character input" at bounding box center [384, 114] width 22 height 22
click at [381, 133] on button "i" at bounding box center [382, 144] width 23 height 23
click at [255, 166] on button "n" at bounding box center [251, 177] width 23 height 23
click at [313, 133] on button "g" at bounding box center [317, 144] width 23 height 23
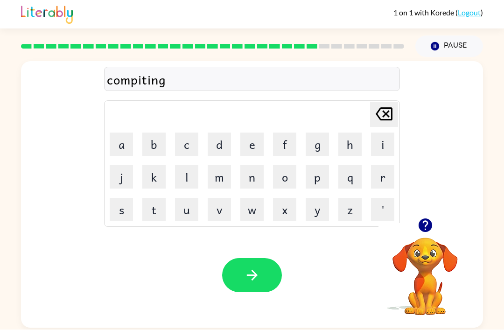
click at [313, 133] on button "g" at bounding box center [317, 144] width 23 height 23
click at [382, 103] on icon "[PERSON_NAME] last character input" at bounding box center [384, 114] width 22 height 22
click at [260, 258] on button "button" at bounding box center [252, 275] width 60 height 34
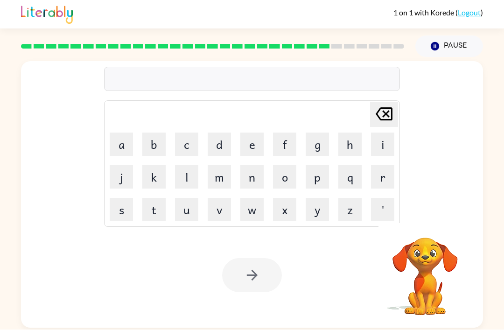
click at [154, 133] on button "b" at bounding box center [153, 144] width 23 height 23
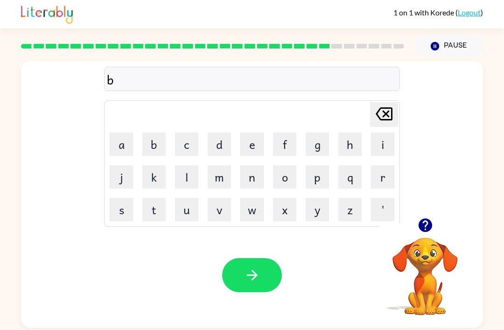
click at [284, 166] on button "o" at bounding box center [284, 177] width 23 height 23
click at [160, 198] on button "t" at bounding box center [153, 209] width 23 height 23
click at [281, 166] on button "o" at bounding box center [284, 177] width 23 height 23
click at [222, 166] on button "m" at bounding box center [219, 177] width 23 height 23
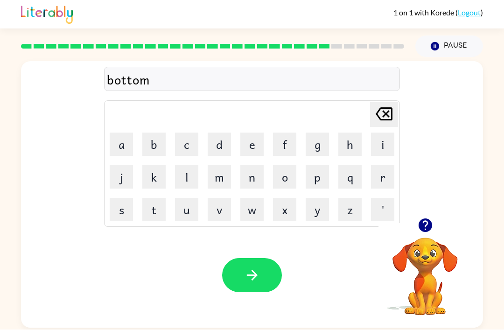
click at [257, 263] on button "button" at bounding box center [252, 275] width 60 height 34
click at [190, 166] on button "l" at bounding box center [186, 177] width 23 height 23
click at [284, 166] on button "o" at bounding box center [284, 177] width 23 height 23
click at [224, 166] on button "m" at bounding box center [219, 177] width 23 height 23
click at [156, 133] on button "b" at bounding box center [153, 144] width 23 height 23
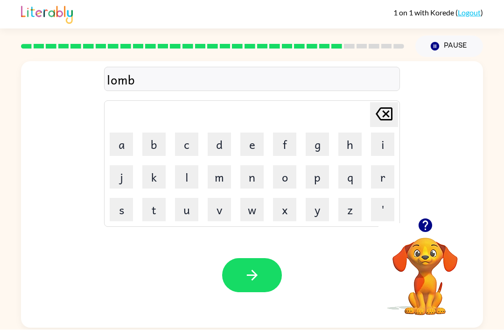
click at [360, 133] on button "h" at bounding box center [349, 144] width 23 height 23
click at [379, 103] on icon "[PERSON_NAME] last character input" at bounding box center [384, 114] width 22 height 22
click at [379, 108] on icon at bounding box center [384, 114] width 17 height 13
click at [163, 133] on button "b" at bounding box center [153, 144] width 23 height 23
click at [374, 133] on button "i" at bounding box center [382, 144] width 23 height 23
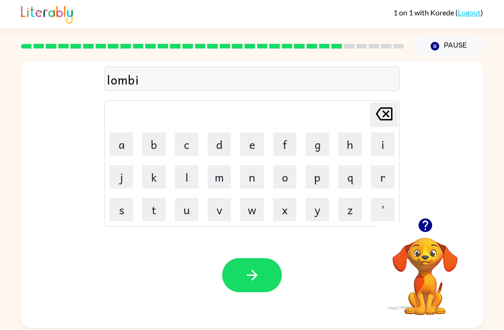
click at [121, 133] on button "a" at bounding box center [121, 144] width 23 height 23
click at [384, 166] on button "r" at bounding box center [382, 177] width 23 height 23
click at [270, 258] on button "button" at bounding box center [252, 275] width 60 height 34
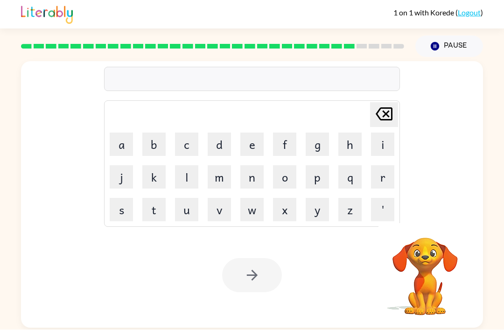
click at [491, 276] on div "[PERSON_NAME] last character input a b c d e f g h i j k l m n o p q r s t u v …" at bounding box center [252, 192] width 504 height 271
click at [284, 133] on button "f" at bounding box center [284, 144] width 23 height 23
click at [293, 166] on button "o" at bounding box center [284, 177] width 23 height 23
click at [223, 133] on button "d" at bounding box center [219, 144] width 23 height 23
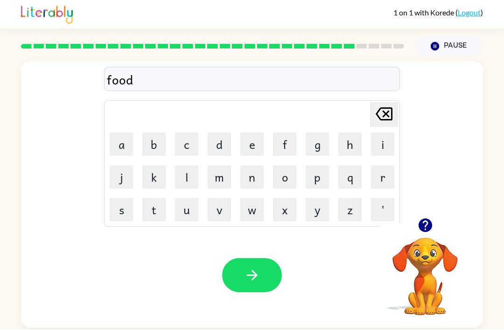
click at [261, 258] on button "button" at bounding box center [252, 275] width 60 height 34
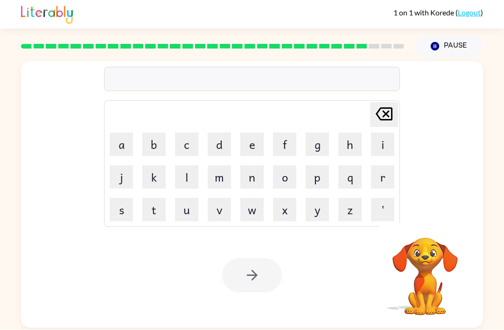
click at [255, 198] on button "w" at bounding box center [251, 209] width 23 height 23
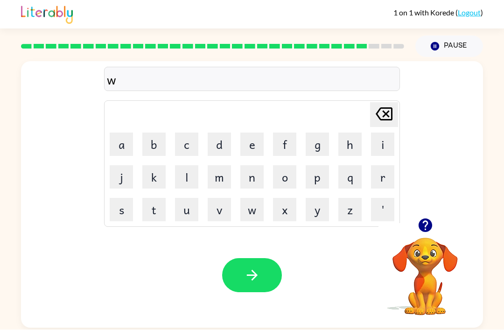
click at [377, 133] on button "i" at bounding box center [382, 144] width 23 height 23
click at [349, 166] on button "q" at bounding box center [349, 177] width 23 height 23
click at [385, 103] on icon "[PERSON_NAME] last character input" at bounding box center [384, 114] width 22 height 22
click at [320, 166] on button "p" at bounding box center [317, 177] width 23 height 23
click at [257, 258] on button "button" at bounding box center [252, 275] width 60 height 34
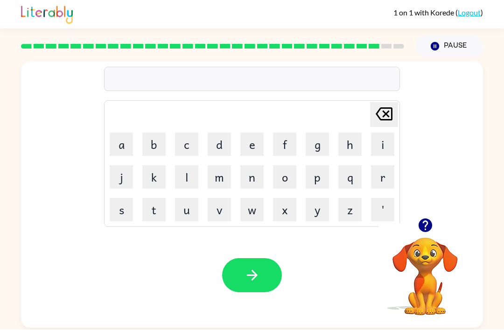
click at [273, 133] on button "f" at bounding box center [284, 144] width 23 height 23
click at [123, 133] on button "a" at bounding box center [121, 144] width 23 height 23
click at [257, 166] on button "n" at bounding box center [251, 177] width 23 height 23
click at [153, 198] on button "t" at bounding box center [153, 209] width 23 height 23
click at [381, 133] on button "i" at bounding box center [382, 144] width 23 height 23
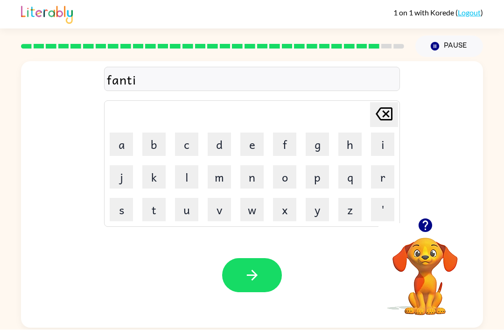
click at [120, 198] on button "s" at bounding box center [121, 209] width 23 height 23
click at [148, 198] on button "t" at bounding box center [153, 209] width 23 height 23
click at [383, 133] on button "i" at bounding box center [382, 144] width 23 height 23
click at [181, 133] on button "c" at bounding box center [186, 144] width 23 height 23
click at [257, 267] on icon "button" at bounding box center [252, 275] width 16 height 16
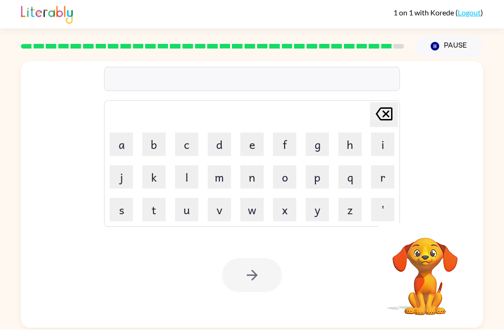
click at [122, 198] on button "s" at bounding box center [121, 209] width 23 height 23
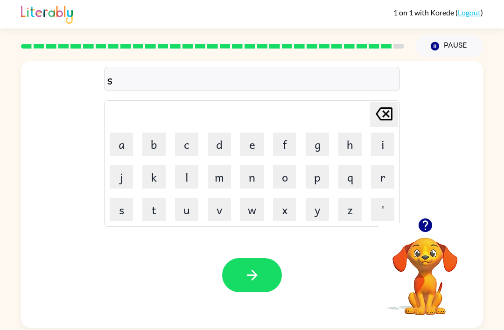
click at [340, 133] on button "h" at bounding box center [349, 144] width 23 height 23
click at [286, 166] on button "o" at bounding box center [284, 177] width 23 height 23
click at [251, 198] on button "w" at bounding box center [251, 209] width 23 height 23
click at [382, 133] on button "i" at bounding box center [382, 144] width 23 height 23
click at [254, 166] on button "n" at bounding box center [251, 177] width 23 height 23
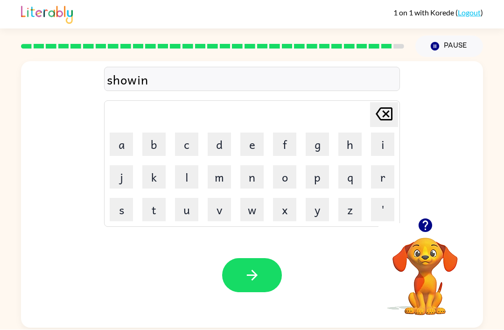
click at [317, 133] on button "g" at bounding box center [317, 144] width 23 height 23
click at [435, 214] on button "button" at bounding box center [425, 226] width 24 height 24
click at [380, 103] on icon "[PERSON_NAME] last character input" at bounding box center [384, 114] width 22 height 22
click at [389, 103] on icon "[PERSON_NAME] last character input" at bounding box center [384, 114] width 22 height 22
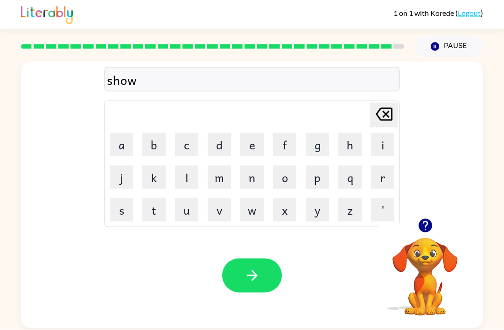
click at [386, 103] on icon "[PERSON_NAME] last character input" at bounding box center [384, 114] width 22 height 22
click at [370, 103] on button "[PERSON_NAME] last character input" at bounding box center [384, 115] width 28 height 25
click at [392, 105] on icon "[PERSON_NAME] last character input" at bounding box center [384, 114] width 22 height 22
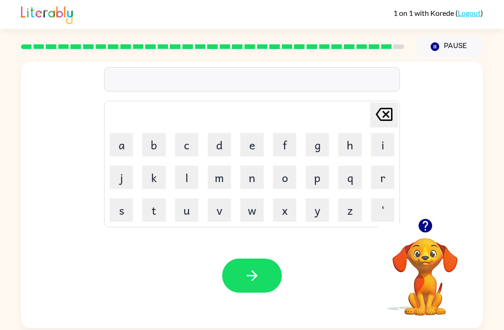
click at [121, 215] on button "s" at bounding box center [121, 209] width 23 height 23
click at [341, 150] on button "h" at bounding box center [349, 144] width 23 height 23
click at [279, 179] on button "o" at bounding box center [284, 177] width 23 height 23
click at [248, 219] on button "w" at bounding box center [251, 209] width 23 height 23
click at [254, 150] on button "e" at bounding box center [251, 144] width 23 height 23
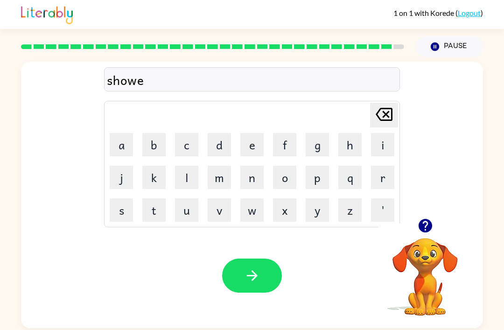
click at [379, 184] on button "r" at bounding box center [382, 177] width 23 height 23
click at [380, 146] on button "i" at bounding box center [382, 144] width 23 height 23
click at [251, 185] on button "n" at bounding box center [251, 177] width 23 height 23
click at [320, 147] on button "g" at bounding box center [317, 144] width 23 height 23
click at [255, 273] on icon "button" at bounding box center [252, 275] width 16 height 16
